Goal: Transaction & Acquisition: Purchase product/service

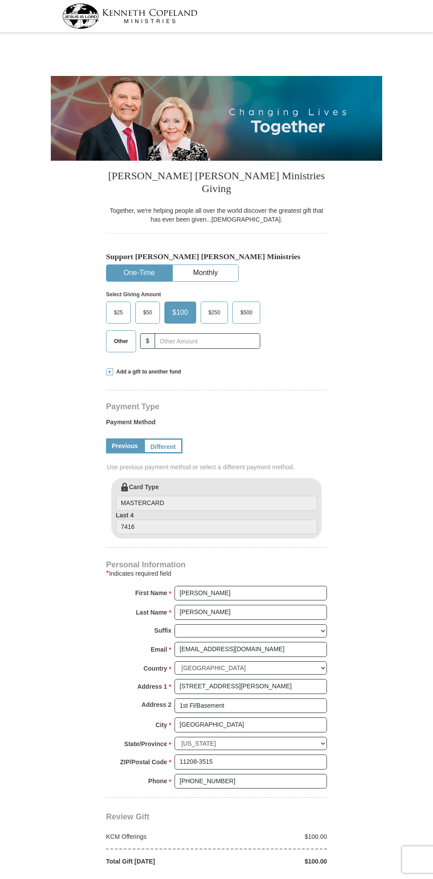
select select "NY"
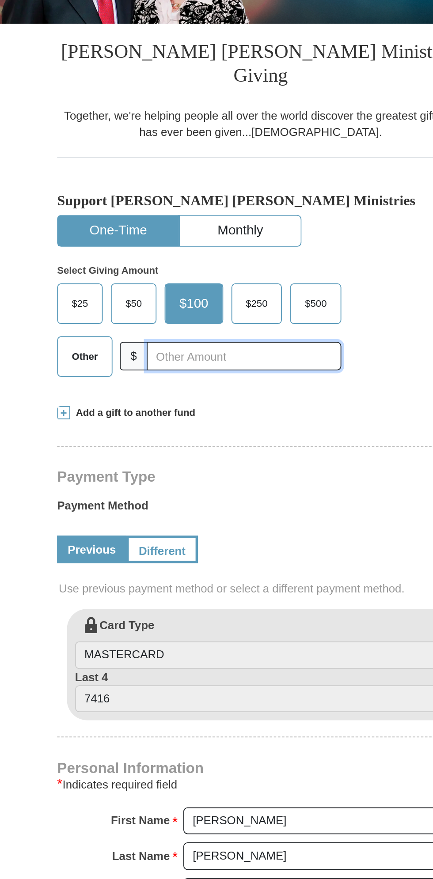
click at [209, 331] on input "text" at bounding box center [208, 338] width 106 height 15
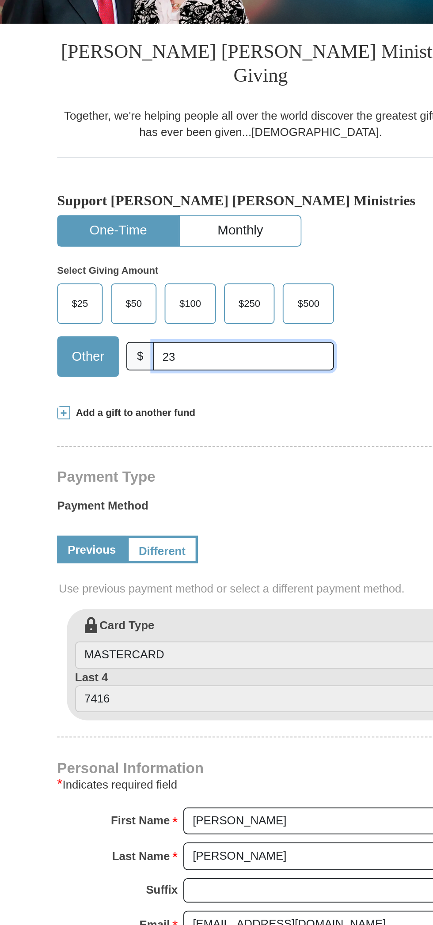
type input "23"
click at [276, 365] on div "Kenneth Copeland Ministries Giving Together, we're helping people all over the …" at bounding box center [216, 555] width 221 height 795
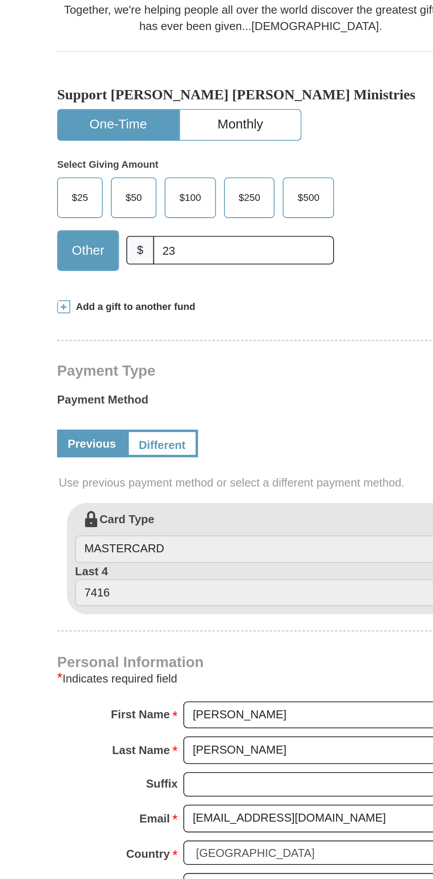
scroll to position [193, 0]
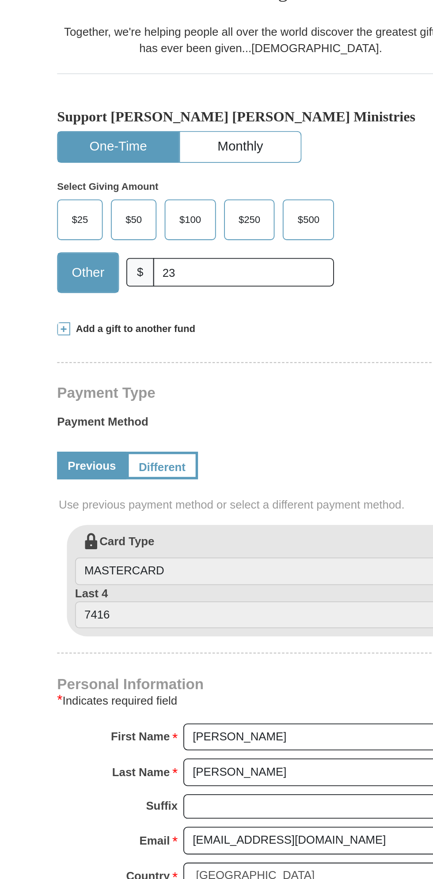
click at [114, 431] on div "Suffix Jr Sr I II III IV V VI" at bounding box center [216, 440] width 221 height 18
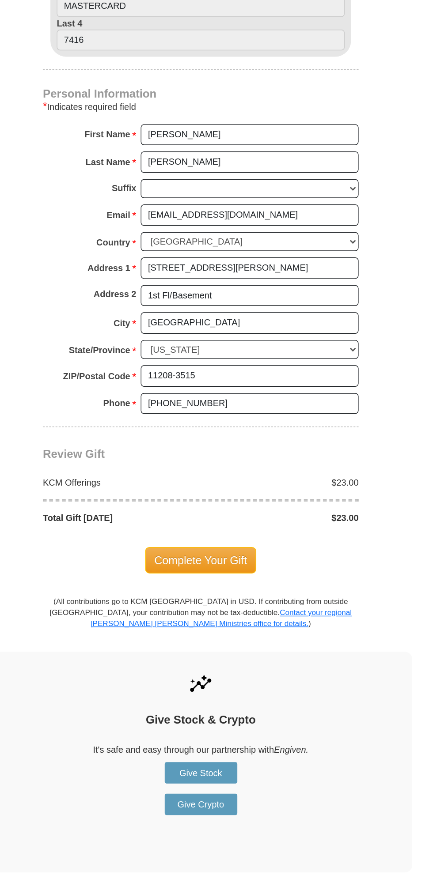
scroll to position [340, 0]
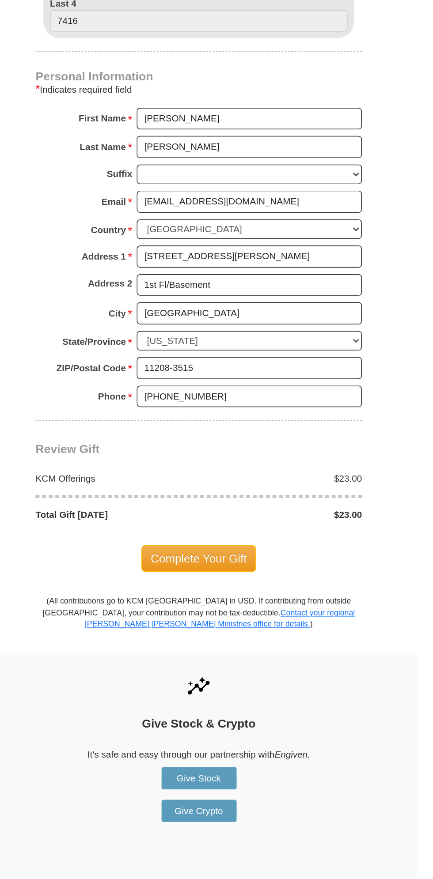
click at [234, 542] on span "Complete Your Gift" at bounding box center [217, 551] width 78 height 19
